Goal: Check status: Check status

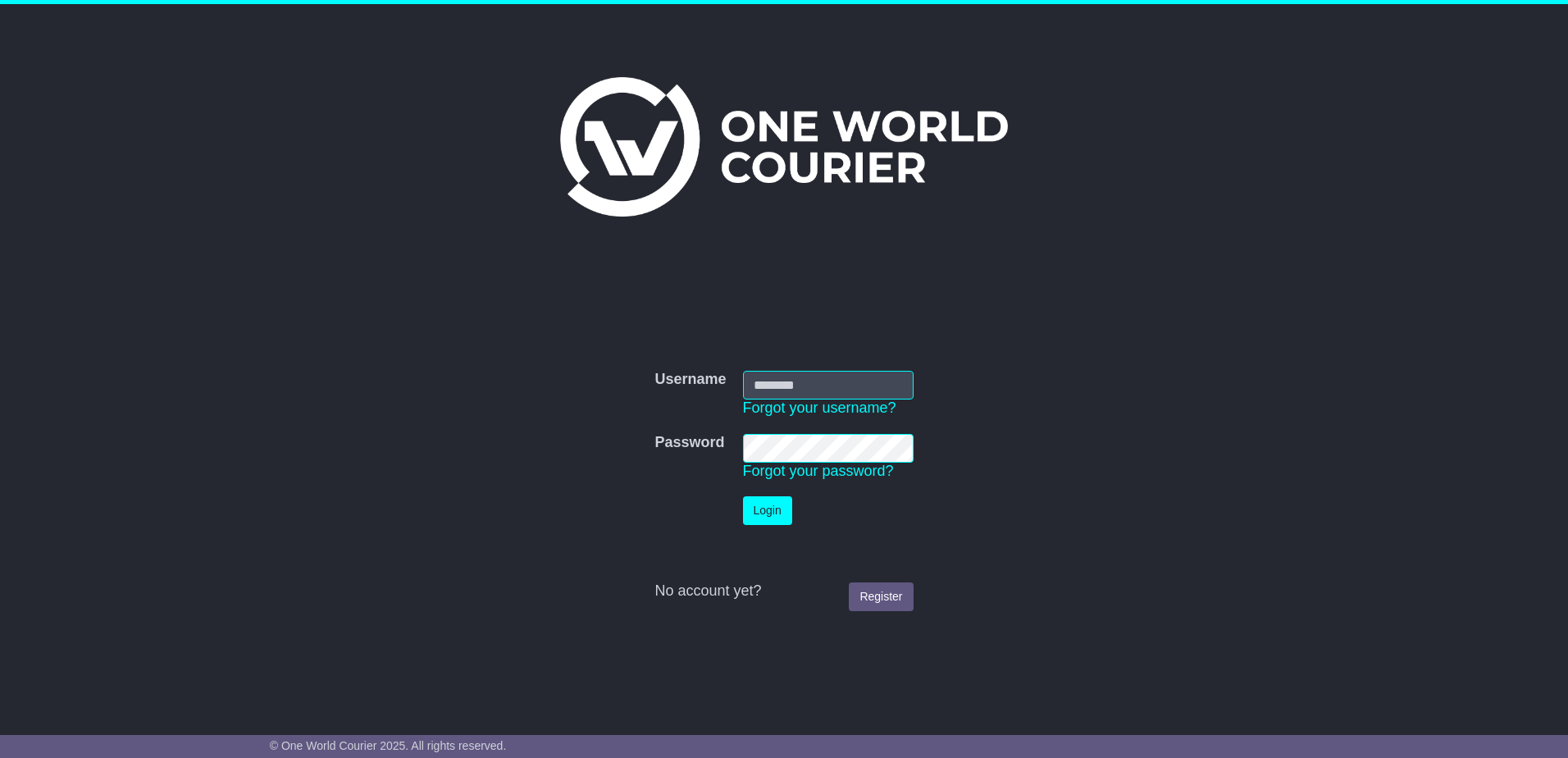
click at [795, 393] on input "Username" at bounding box center [828, 385] width 171 height 29
type input "**********"
click at [743, 496] on button "Login" at bounding box center [767, 510] width 49 height 29
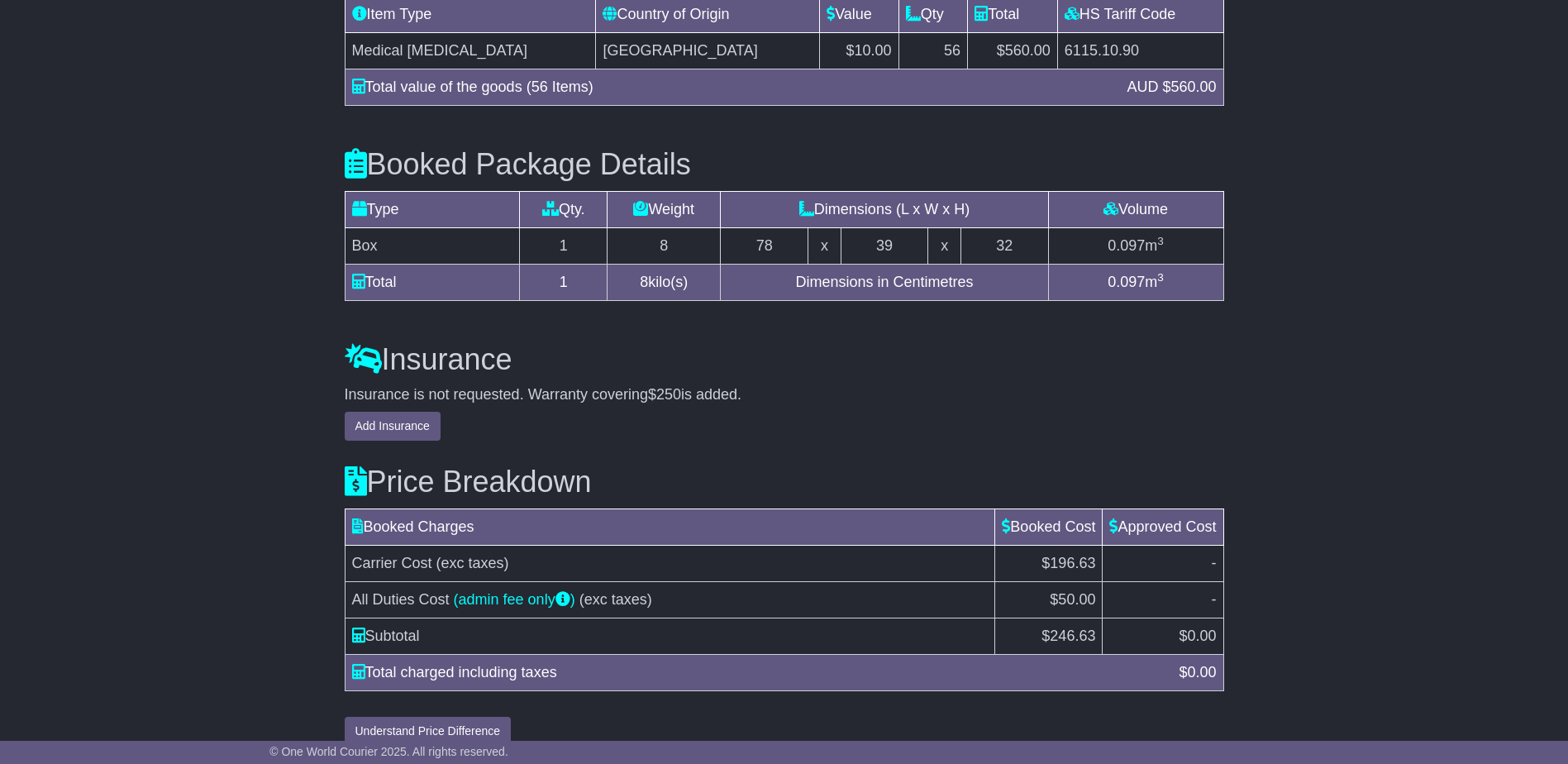
scroll to position [1684, 0]
